Goal: Task Accomplishment & Management: Complete application form

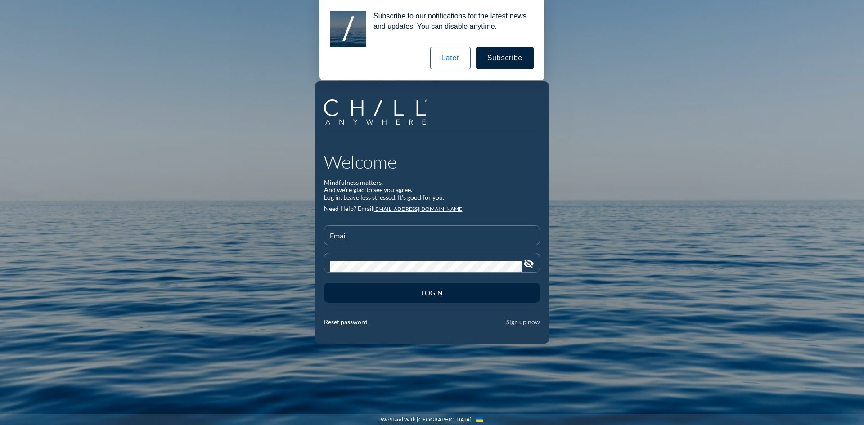
click at [523, 320] on link "Sign up now" at bounding box center [523, 322] width 34 height 8
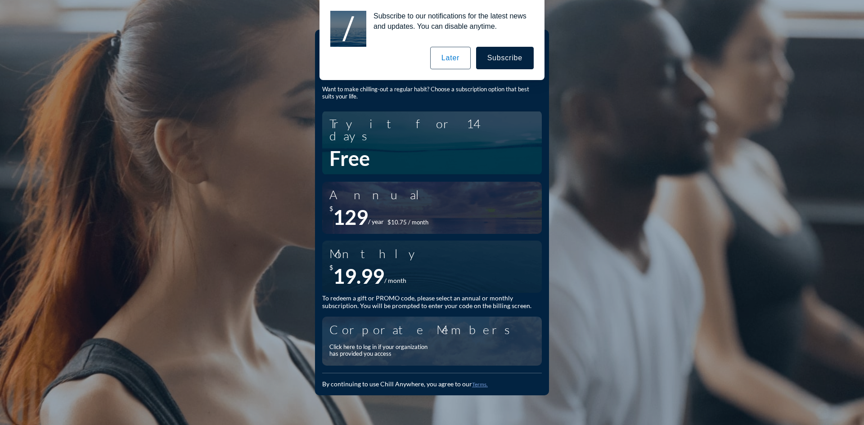
click at [386, 344] on div "Click here to log in if your organization has provided you access" at bounding box center [381, 351] width 104 height 14
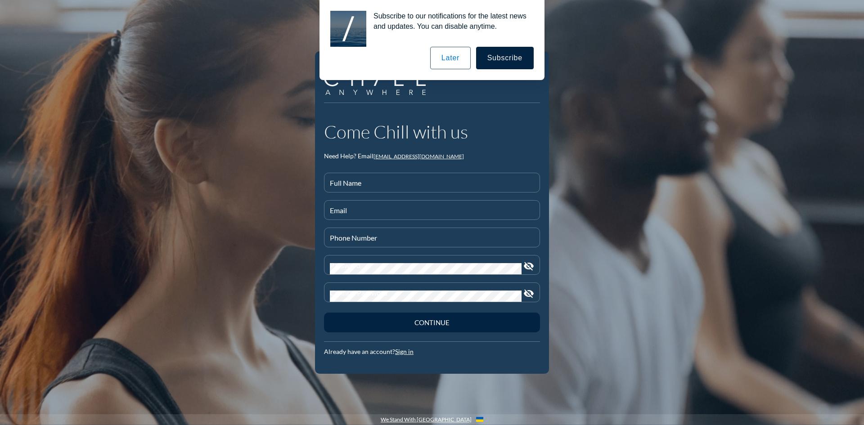
click at [454, 54] on button "Later" at bounding box center [450, 58] width 41 height 23
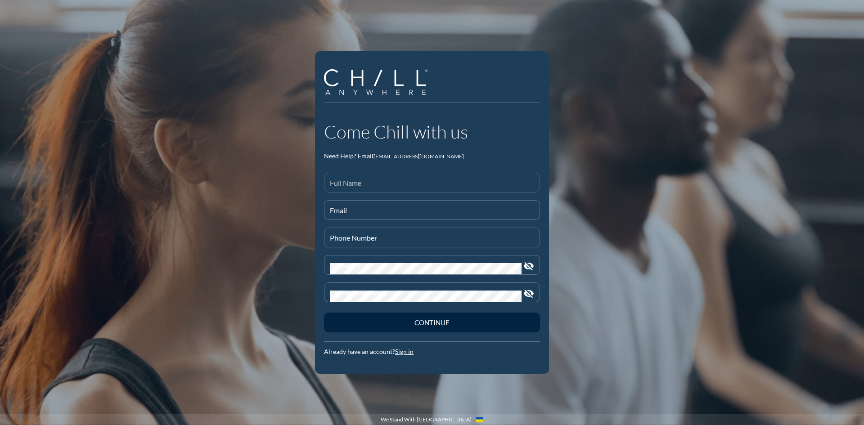
click at [380, 184] on input "Full Name" at bounding box center [432, 186] width 204 height 11
type input "[PERSON_NAME]"
type input "[EMAIL_ADDRESS][DOMAIN_NAME]"
type input "[PHONE_NUMBER]"
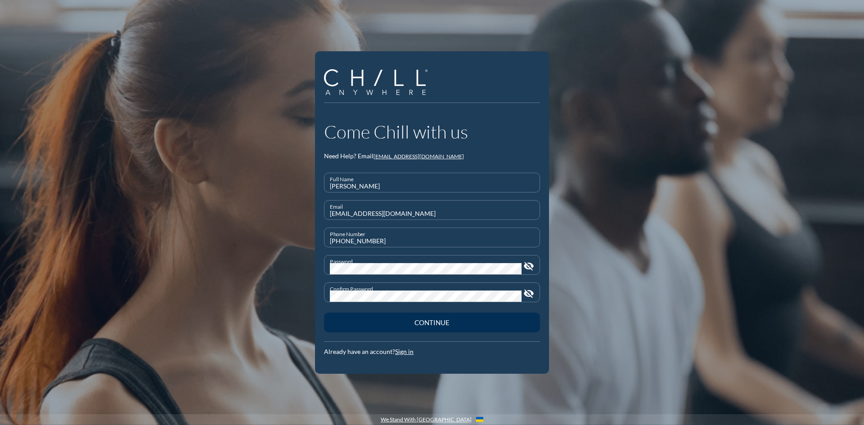
click at [463, 326] on div "Continue" at bounding box center [432, 323] width 185 height 8
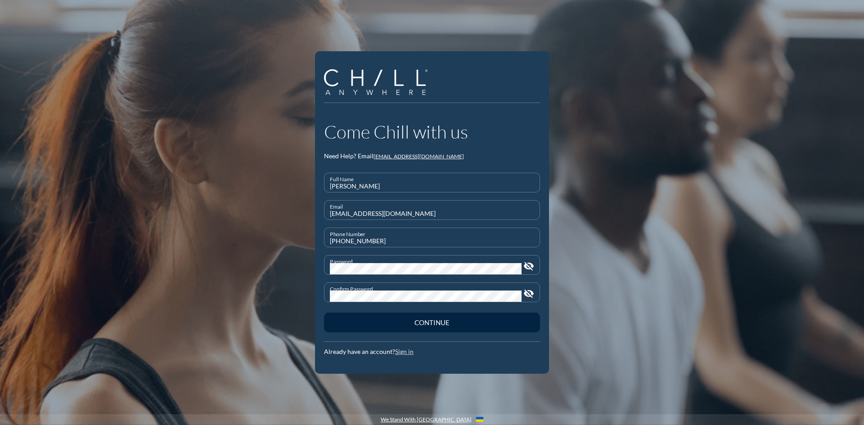
click at [401, 350] on link "Sign in" at bounding box center [404, 352] width 18 height 8
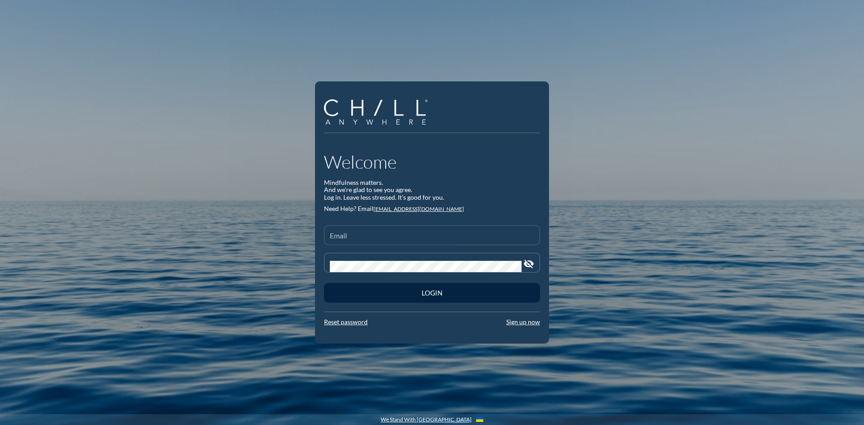
click at [390, 234] on input "Email" at bounding box center [432, 239] width 204 height 11
type input "d"
click at [349, 321] on link "Reset password" at bounding box center [346, 322] width 44 height 8
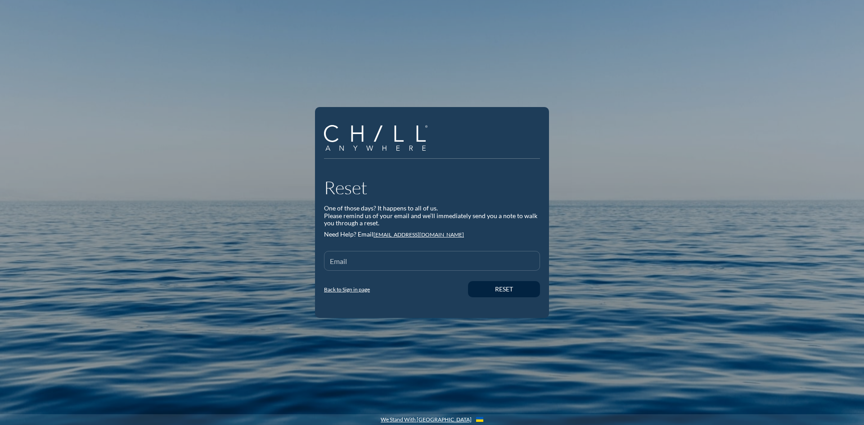
click at [377, 257] on div "Email" at bounding box center [432, 261] width 204 height 19
type input "[EMAIL_ADDRESS][DOMAIN_NAME]"
click at [468, 281] on button "Reset" at bounding box center [504, 289] width 72 height 16
